Goal: Navigation & Orientation: Find specific page/section

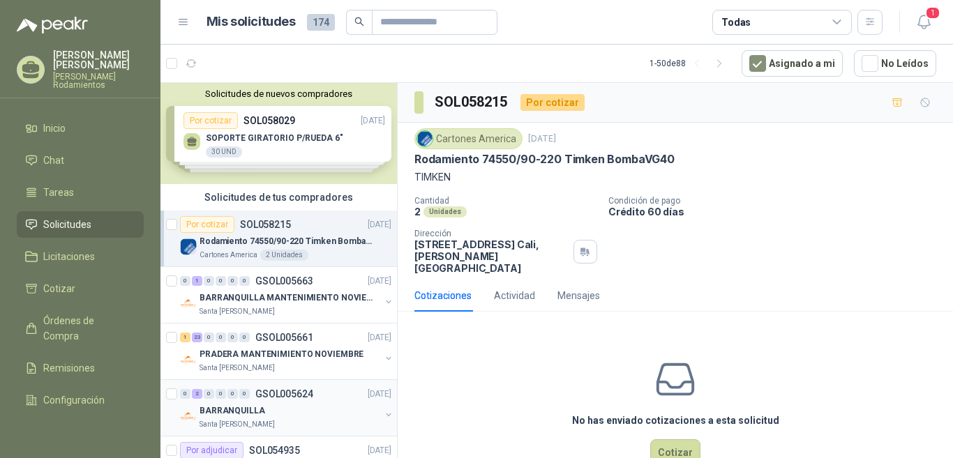
click at [287, 396] on p "GSOL005624" at bounding box center [284, 394] width 58 height 10
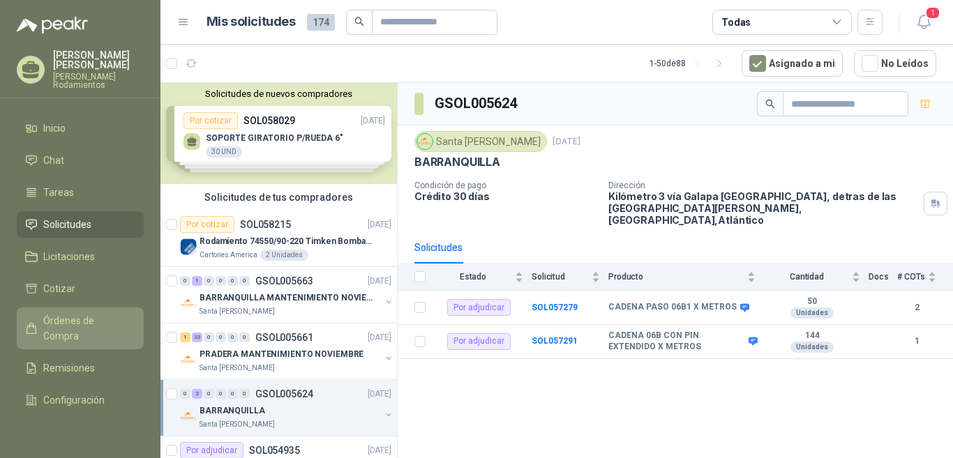
click at [78, 322] on span "Órdenes de Compra" at bounding box center [86, 328] width 87 height 31
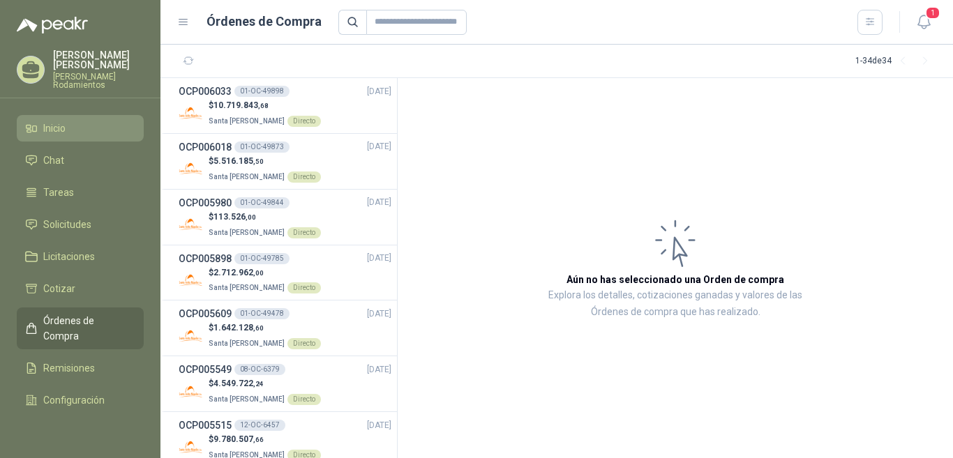
click at [91, 121] on li "Inicio" at bounding box center [80, 128] width 110 height 15
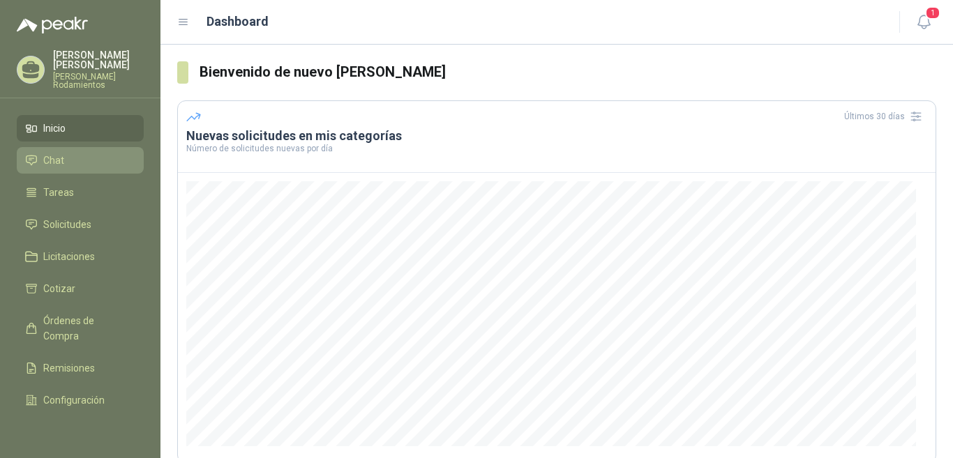
click at [56, 153] on span "Chat" at bounding box center [53, 160] width 21 height 15
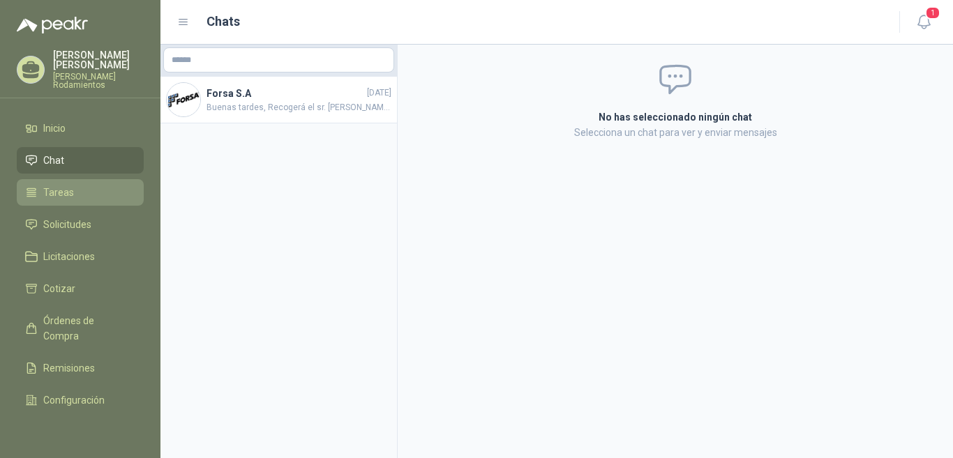
click at [69, 185] on span "Tareas" at bounding box center [58, 192] width 31 height 15
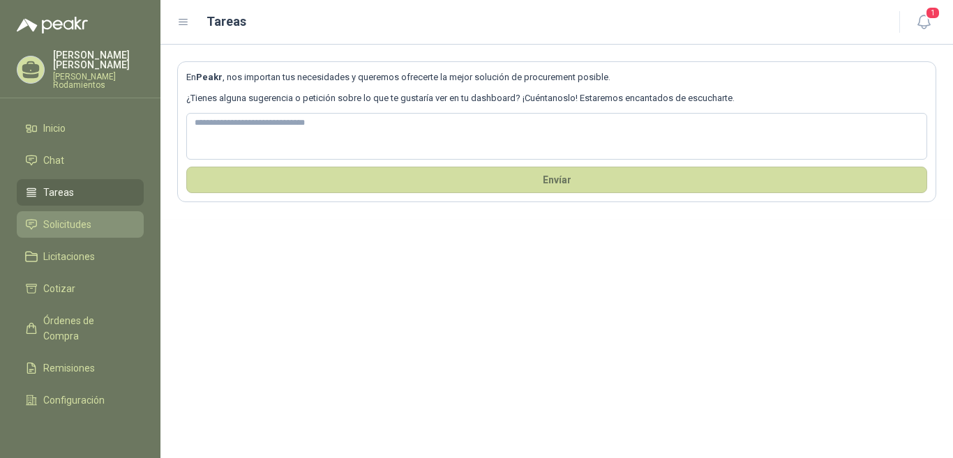
click at [76, 217] on span "Solicitudes" at bounding box center [67, 224] width 48 height 15
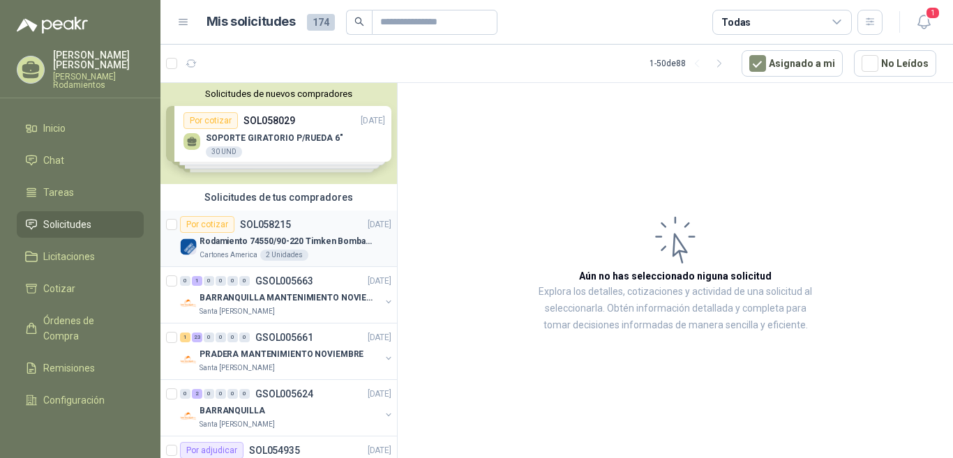
click at [283, 227] on p "SOL058215" at bounding box center [265, 225] width 51 height 10
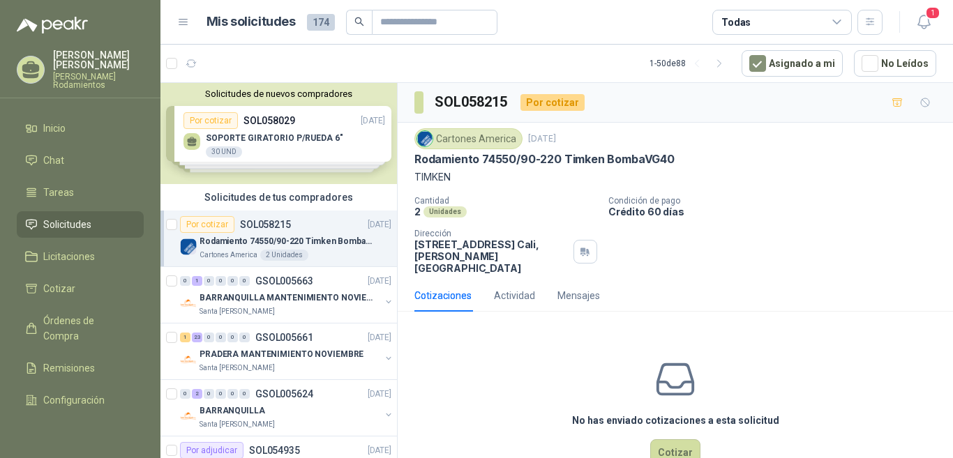
click at [287, 201] on div "Solicitudes de tus compradores" at bounding box center [278, 197] width 237 height 27
